Goal: Task Accomplishment & Management: Complete application form

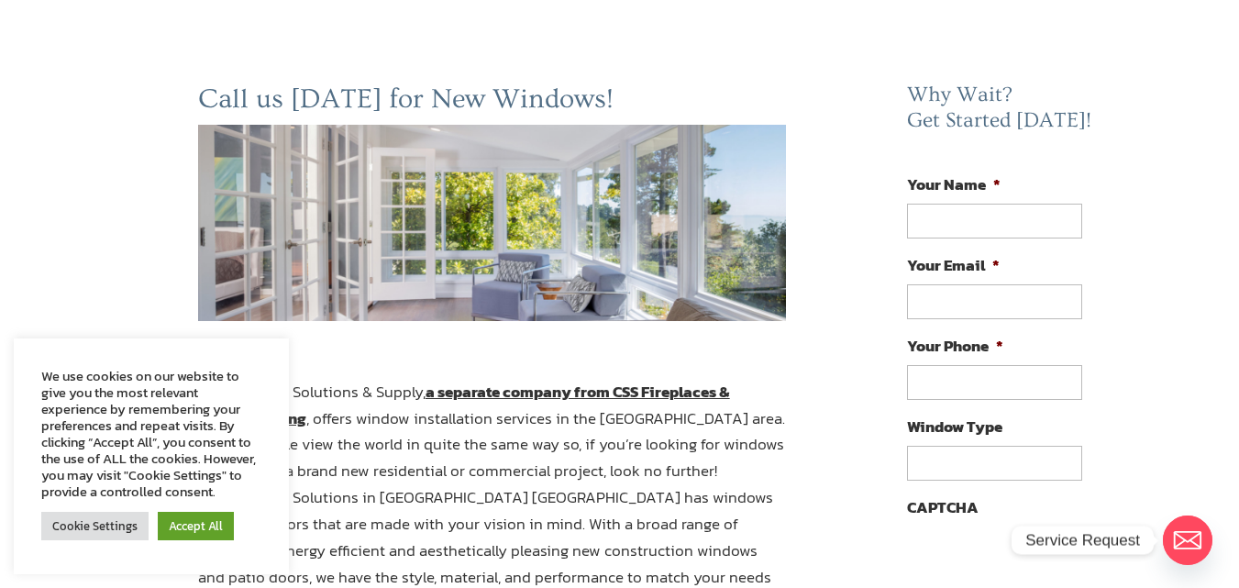
scroll to position [275, 0]
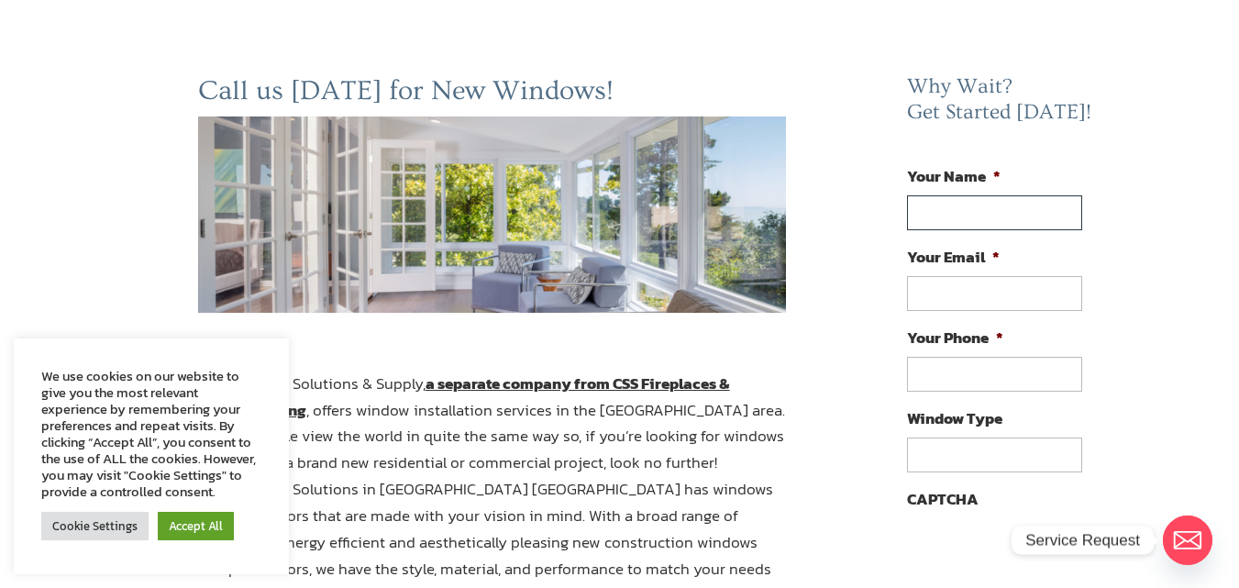
click at [993, 195] on input "Your Name *" at bounding box center [994, 212] width 174 height 35
type input "Nada Awad"
type input "nada@listsassistant.com"
type input "(904) 747-9442"
click at [980, 438] on input "Window Type" at bounding box center [994, 455] width 174 height 35
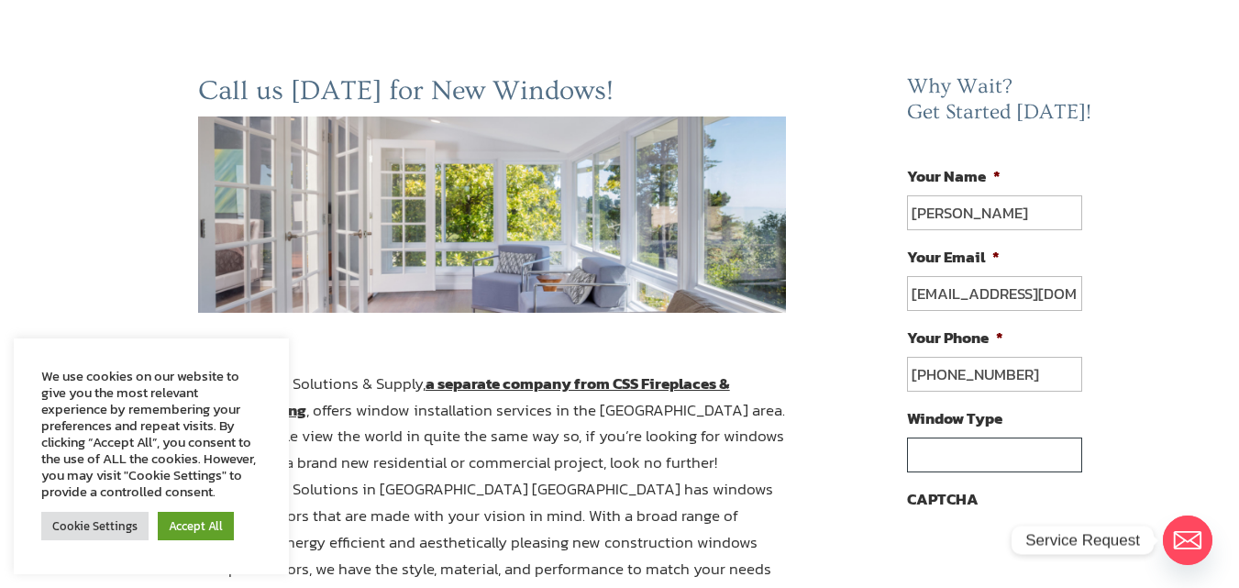
paste input "Hi, We provide a curated and regularly updated database of Commercial Property …"
type input "Hi, We provide a curated and regularly updated database of Commercial Property …"
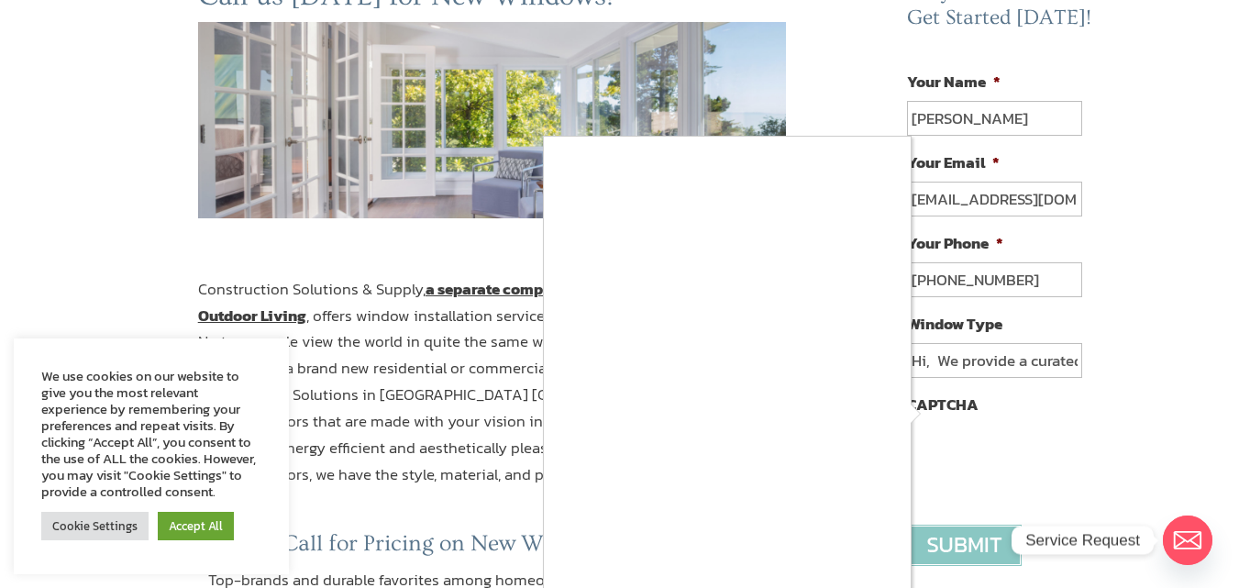
scroll to position [459, 0]
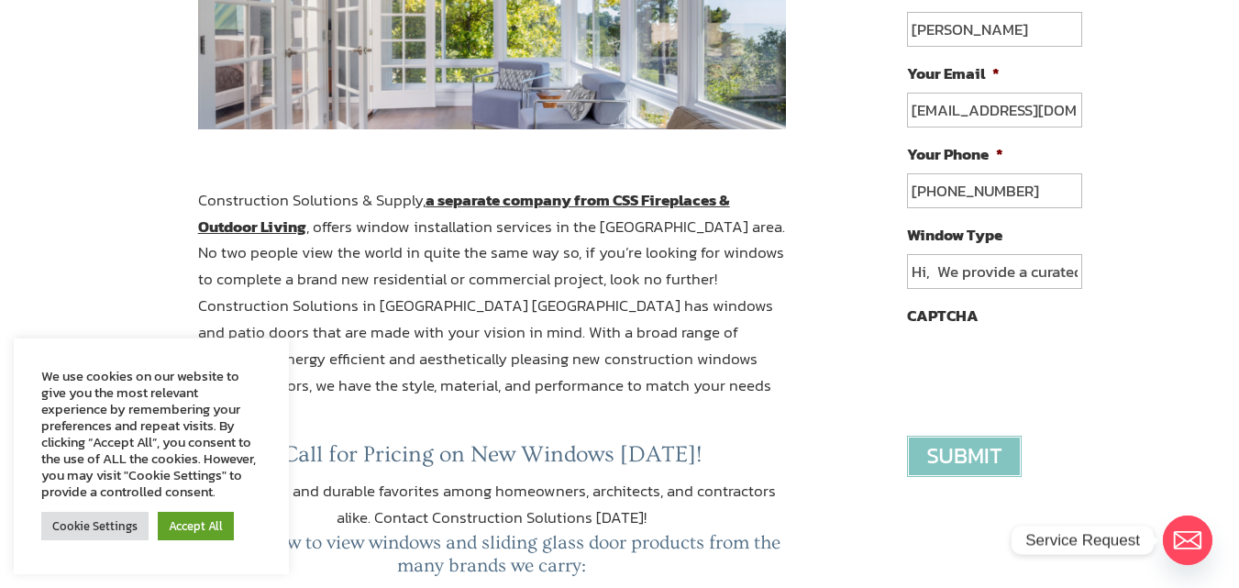
click at [953, 436] on input "image" at bounding box center [964, 456] width 115 height 41
